Goal: Information Seeking & Learning: Check status

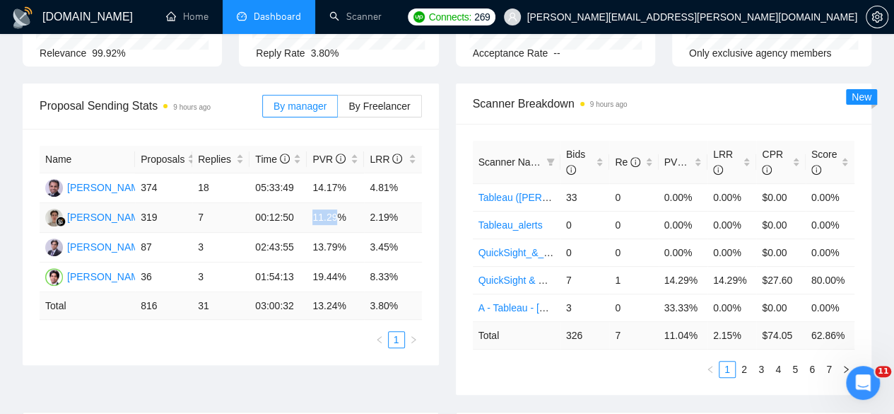
click at [323, 203] on td "11.29%" at bounding box center [335, 218] width 57 height 30
click at [314, 203] on td "11.29%" at bounding box center [335, 218] width 57 height 30
drag, startPoint x: 313, startPoint y: 197, endPoint x: 339, endPoint y: 198, distance: 26.2
click at [339, 203] on td "11.29%" at bounding box center [335, 218] width 57 height 30
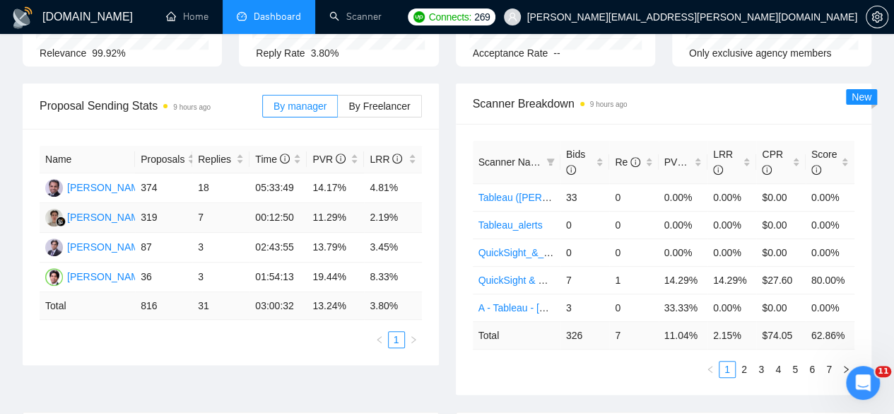
click at [368, 203] on td "2.19%" at bounding box center [392, 218] width 57 height 30
drag, startPoint x: 368, startPoint y: 196, endPoint x: 407, endPoint y: 199, distance: 39.0
click at [407, 203] on td "2.19%" at bounding box center [392, 218] width 57 height 30
drag, startPoint x: 139, startPoint y: 255, endPoint x: 397, endPoint y: 258, distance: 257.4
click at [397, 262] on tr "Himanshu Bahmani 36 3 01:54:13 19.44% 8.33%" at bounding box center [231, 277] width 383 height 30
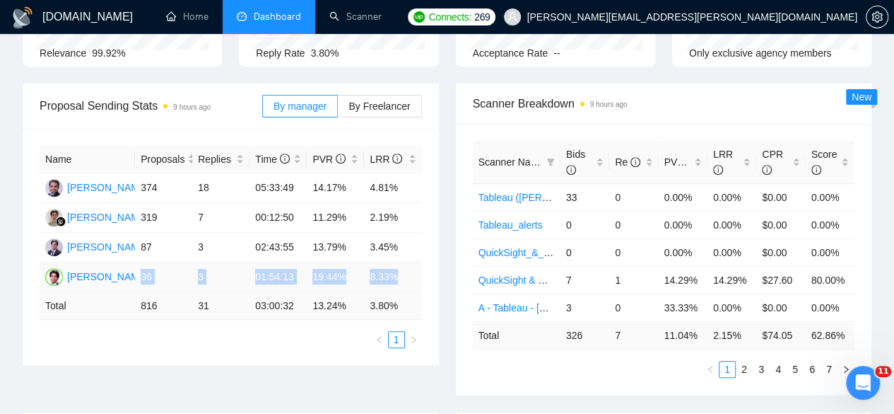
click at [397, 262] on td "8.33%" at bounding box center [392, 277] width 57 height 30
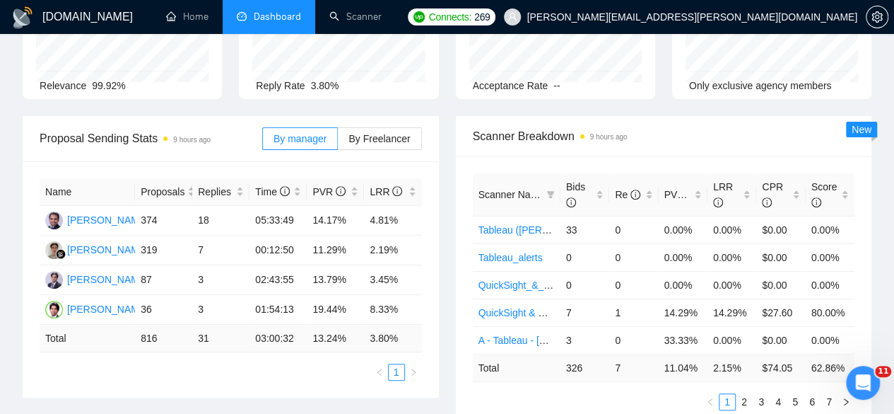
scroll to position [141, 0]
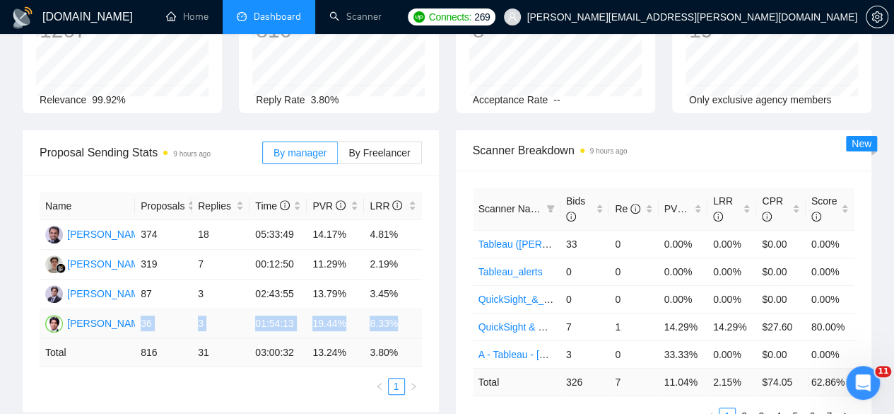
drag, startPoint x: 142, startPoint y: 300, endPoint x: 395, endPoint y: 302, distance: 252.4
click at [395, 309] on tr "Himanshu Bahmani 36 3 01:54:13 19.44% 8.33%" at bounding box center [231, 324] width 383 height 30
click at [426, 302] on div "Name Proposals Replies Time PVR LRR Nished Singhal 374 18 05:33:49 14.17% 4.81%…" at bounding box center [231, 293] width 416 height 236
drag, startPoint x: 410, startPoint y: 301, endPoint x: 143, endPoint y: 295, distance: 267.3
click at [143, 309] on tr "Himanshu Bahmani 36 3 01:54:13 19.44% 8.33%" at bounding box center [231, 324] width 383 height 30
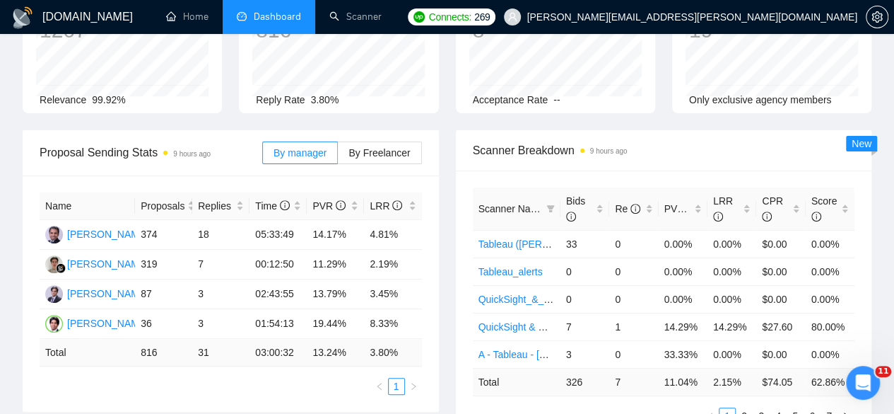
click at [429, 293] on div "Name Proposals Replies Time PVR LRR Nished Singhal 374 18 05:33:49 14.17% 4.81%…" at bounding box center [231, 293] width 416 height 236
drag, startPoint x: 313, startPoint y: 302, endPoint x: 337, endPoint y: 306, distance: 24.4
click at [337, 309] on td "19.44%" at bounding box center [335, 324] width 57 height 30
click at [327, 309] on td "19.44%" at bounding box center [335, 324] width 57 height 30
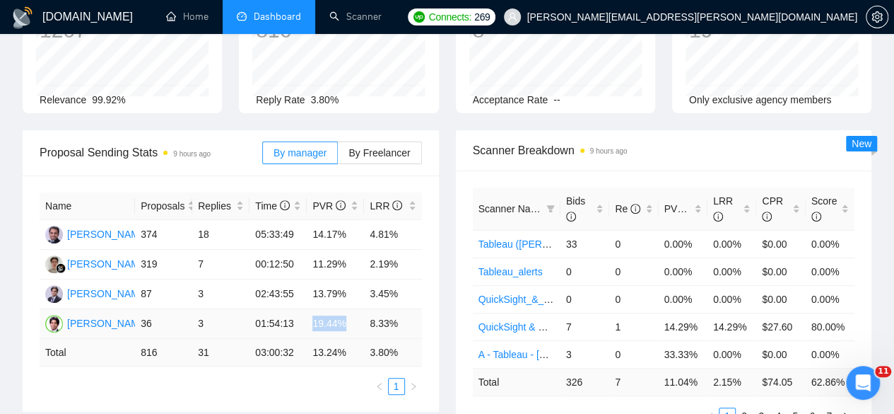
click at [327, 309] on td "19.44%" at bounding box center [335, 324] width 57 height 30
click at [323, 309] on td "19.44%" at bounding box center [335, 324] width 57 height 30
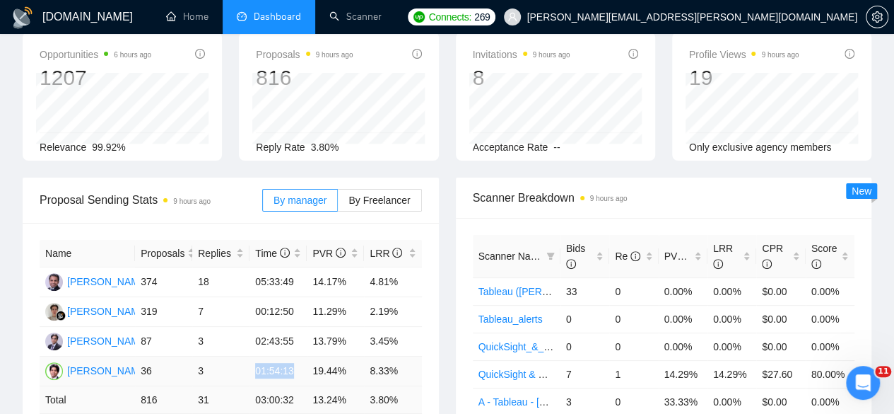
drag, startPoint x: 255, startPoint y: 344, endPoint x: 291, endPoint y: 345, distance: 36.8
click at [291, 356] on td "01:54:13" at bounding box center [278, 371] width 57 height 30
click at [257, 356] on td "01:54:13" at bounding box center [278, 371] width 57 height 30
drag, startPoint x: 257, startPoint y: 350, endPoint x: 298, endPoint y: 351, distance: 41.7
click at [298, 356] on td "01:54:13" at bounding box center [278, 371] width 57 height 30
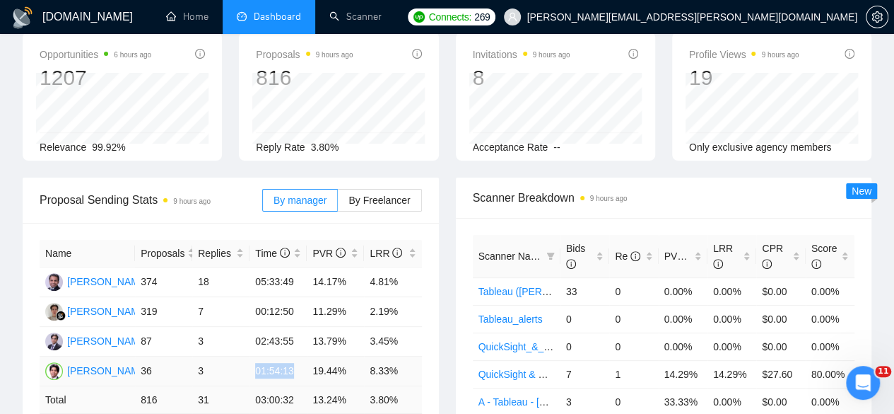
click at [295, 356] on td "01:54:13" at bounding box center [278, 371] width 57 height 30
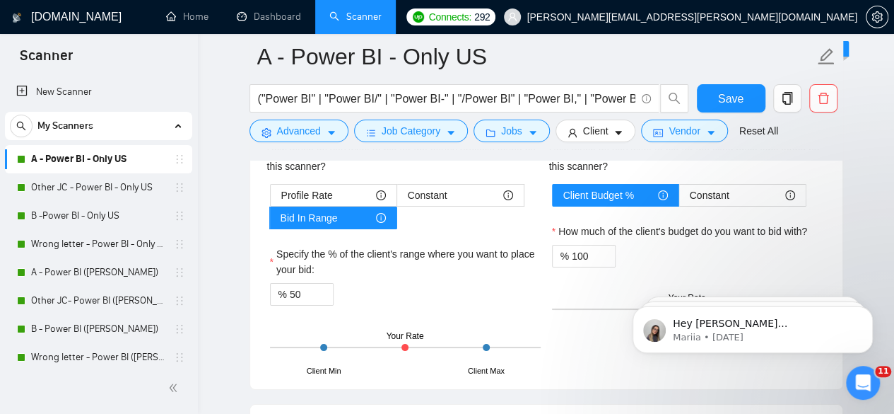
scroll to position [2529, 0]
